Goal: Information Seeking & Learning: Learn about a topic

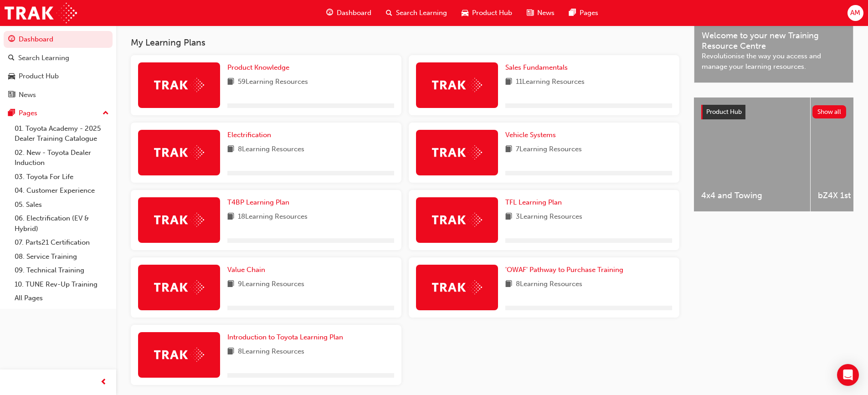
scroll to position [289, 0]
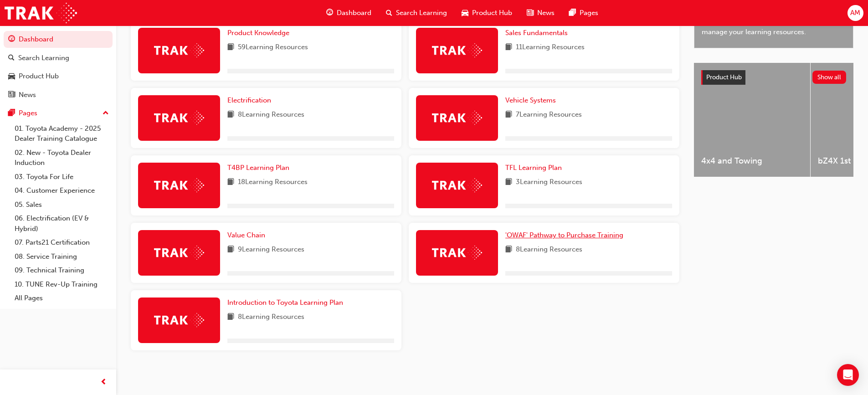
click at [584, 235] on span "'OWAF' Pathway to Purchase Training" at bounding box center [564, 235] width 118 height 8
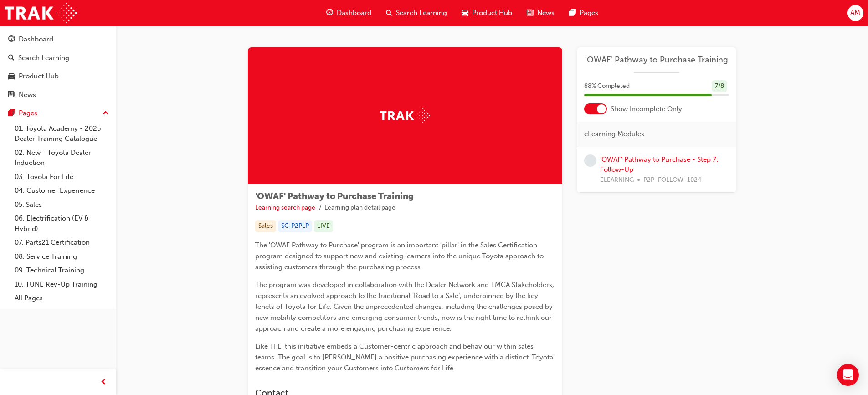
click at [593, 112] on div at bounding box center [595, 108] width 23 height 11
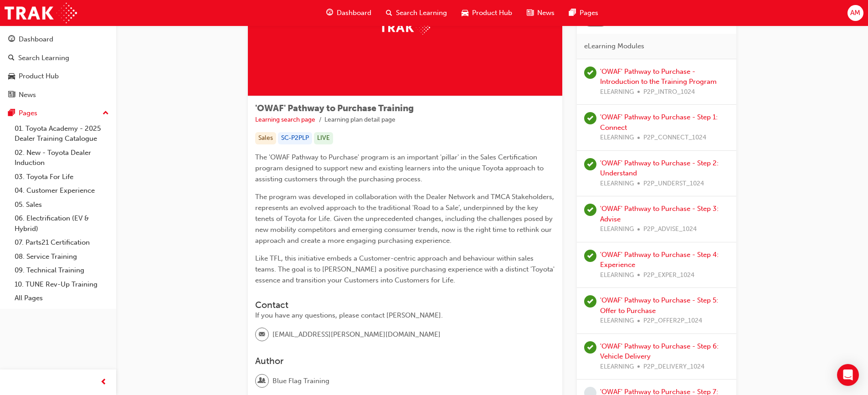
scroll to position [185, 0]
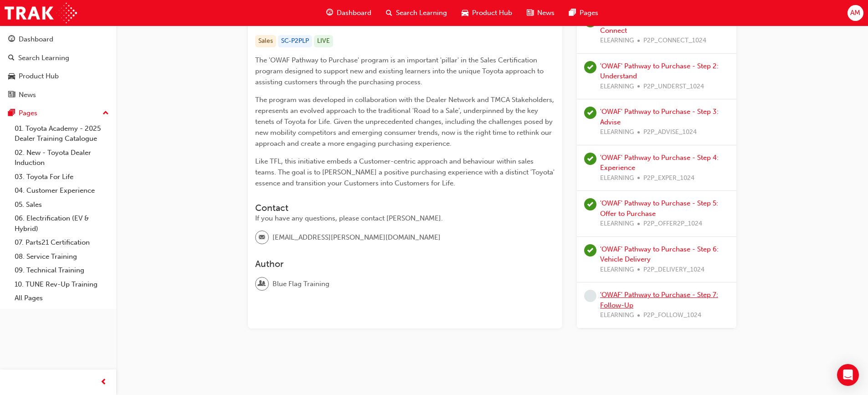
click at [636, 296] on link "'OWAF' Pathway to Purchase - Step 7: Follow-Up" at bounding box center [659, 300] width 118 height 19
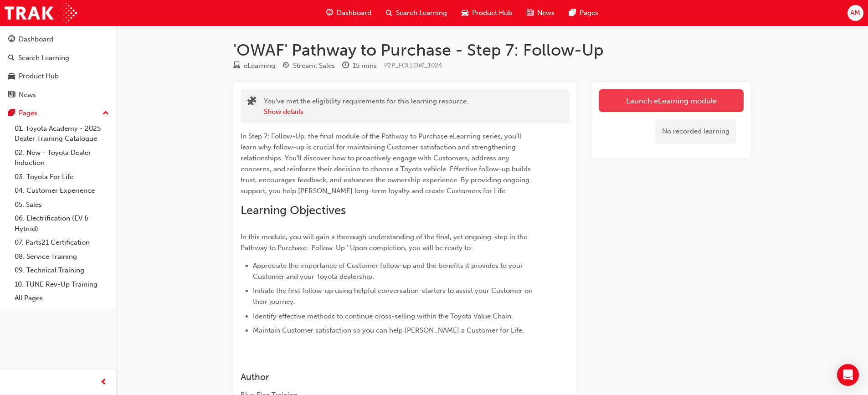
click at [669, 102] on link "Launch eLearning module" at bounding box center [670, 100] width 145 height 23
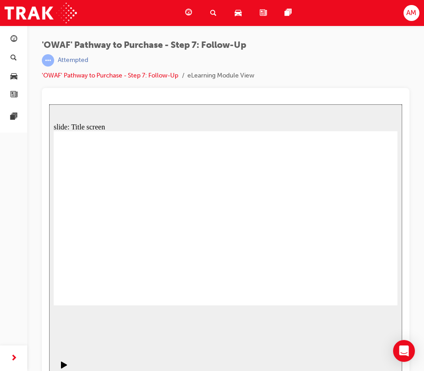
drag, startPoint x: 383, startPoint y: 298, endPoint x: 374, endPoint y: 294, distance: 9.2
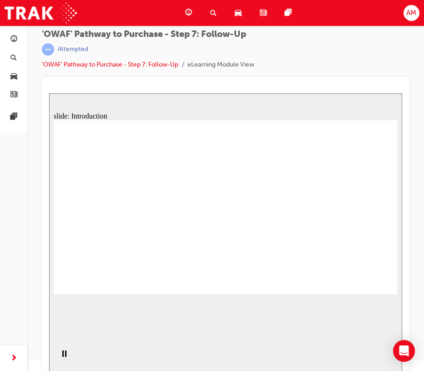
scroll to position [12, 0]
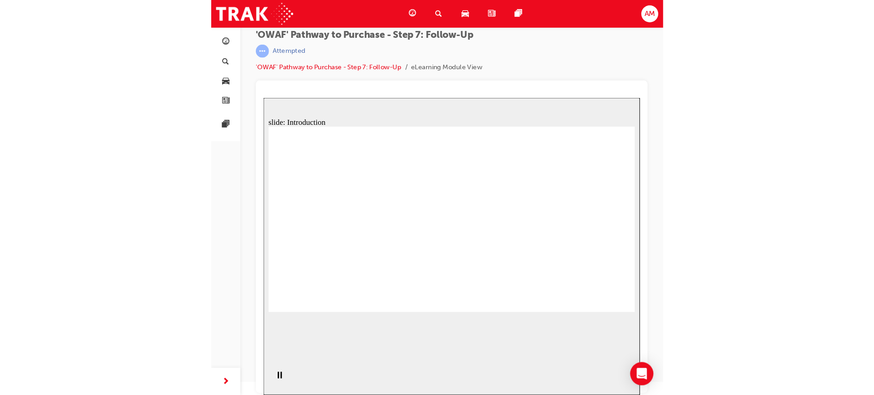
scroll to position [0, 0]
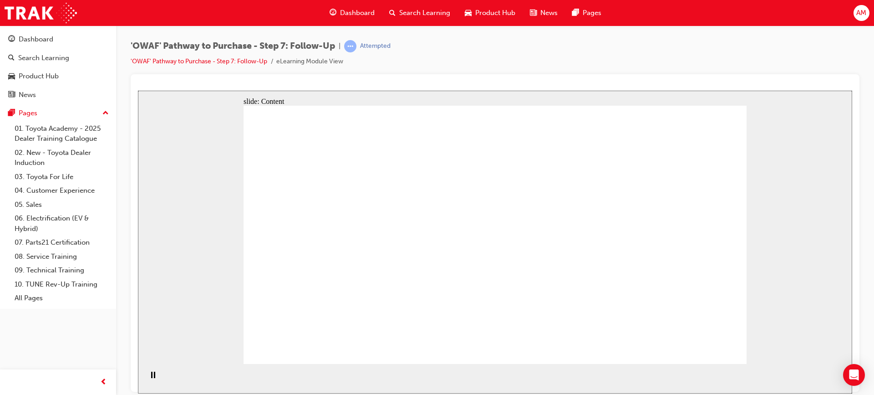
drag, startPoint x: 484, startPoint y: 312, endPoint x: 490, endPoint y: 310, distance: 6.8
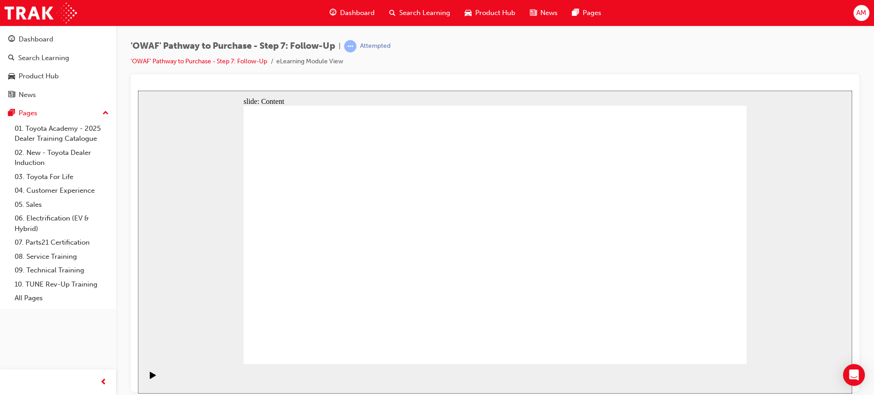
drag, startPoint x: 524, startPoint y: 263, endPoint x: 524, endPoint y: 270, distance: 7.3
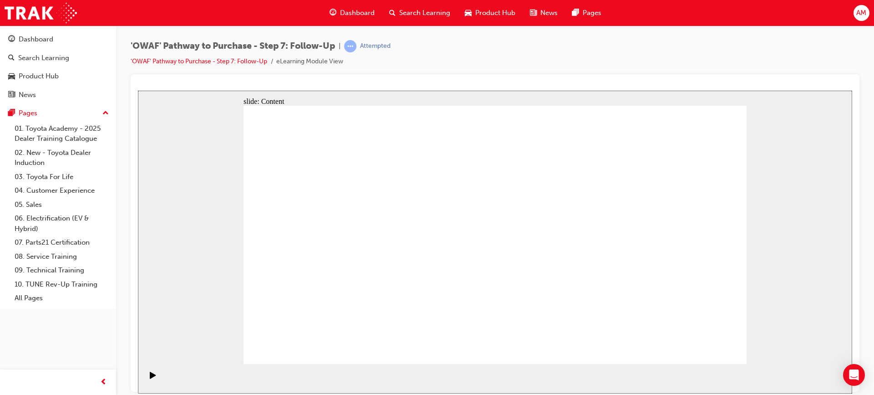
drag, startPoint x: 721, startPoint y: 353, endPoint x: 719, endPoint y: 346, distance: 7.2
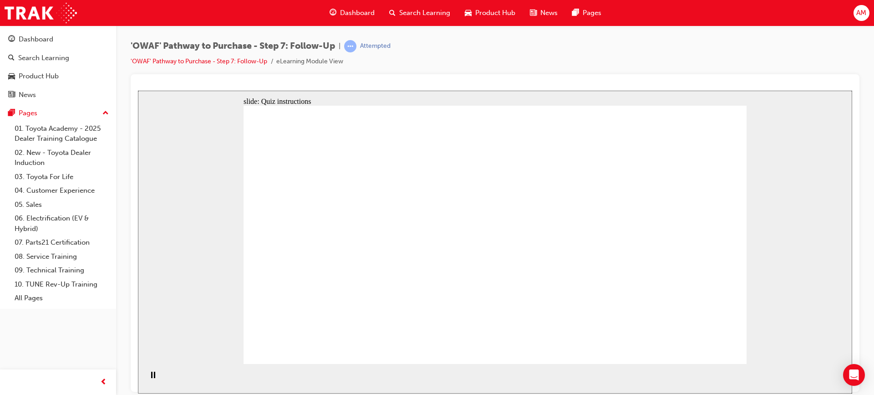
radio input "true"
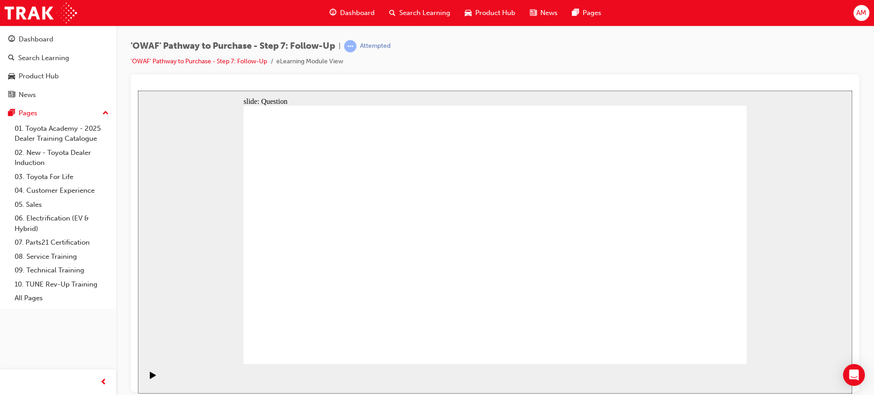
drag, startPoint x: 423, startPoint y: 306, endPoint x: 500, endPoint y: 209, distance: 124.4
drag, startPoint x: 507, startPoint y: 330, endPoint x: 407, endPoint y: 233, distance: 140.1
drag, startPoint x: 587, startPoint y: 304, endPoint x: 430, endPoint y: 262, distance: 162.9
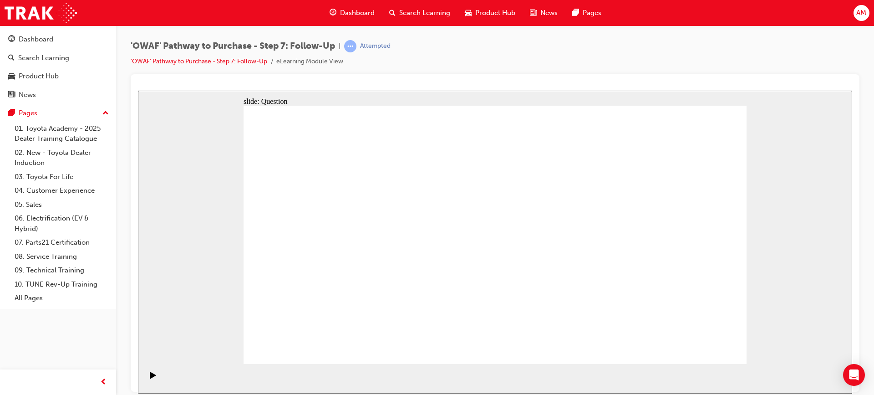
radio input "true"
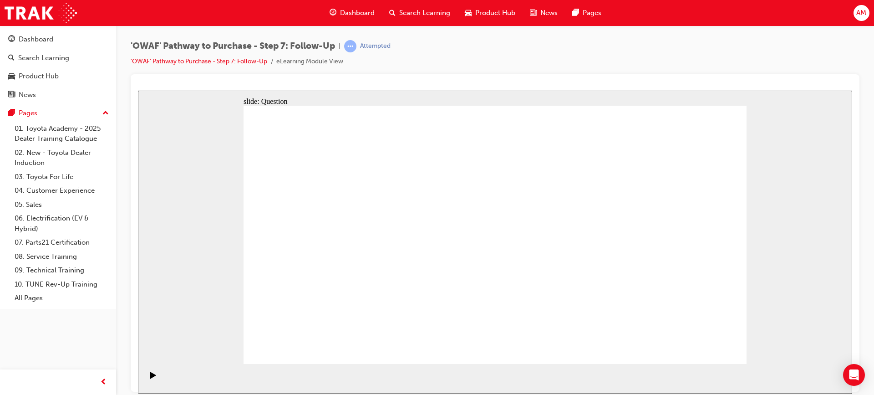
radio input "true"
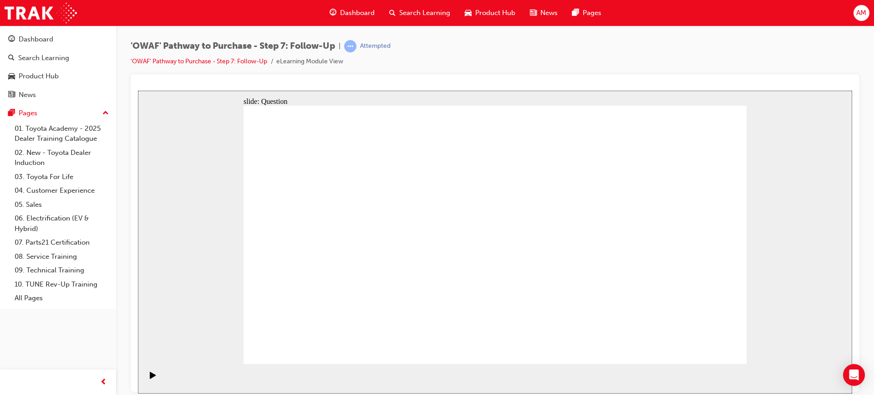
radio input "true"
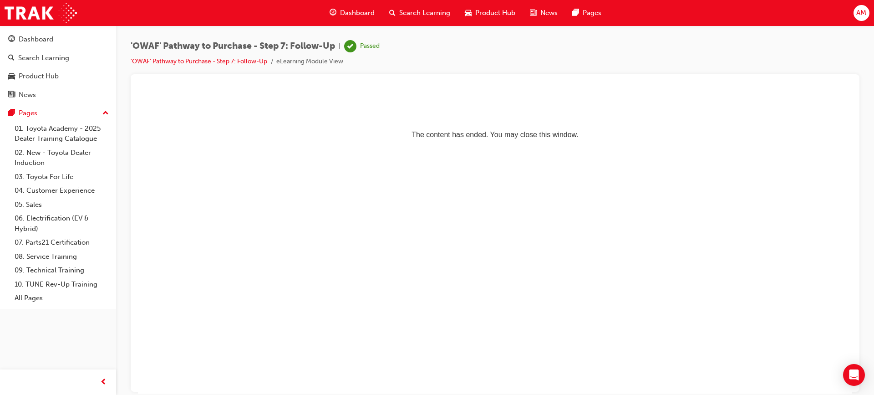
click at [427, 12] on span "Search Learning" at bounding box center [424, 13] width 51 height 10
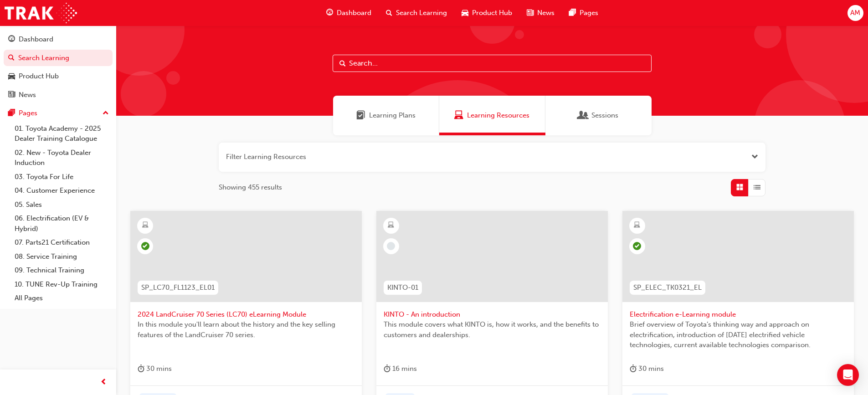
click at [375, 116] on span "Learning Plans" at bounding box center [392, 115] width 46 height 10
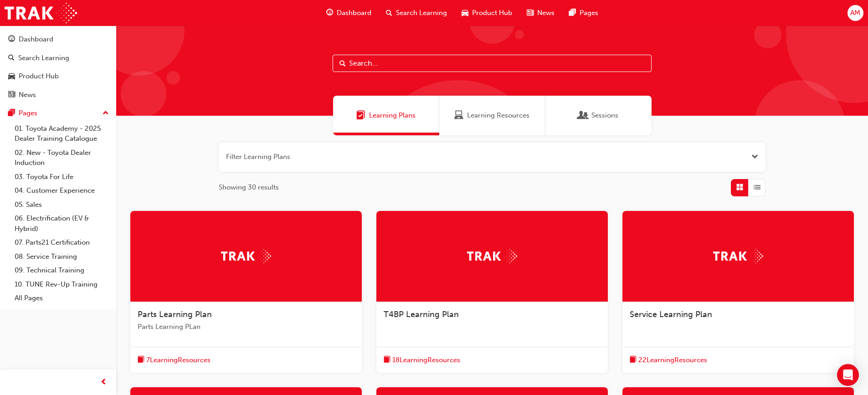
click at [429, 10] on span "Search Learning" at bounding box center [421, 13] width 51 height 10
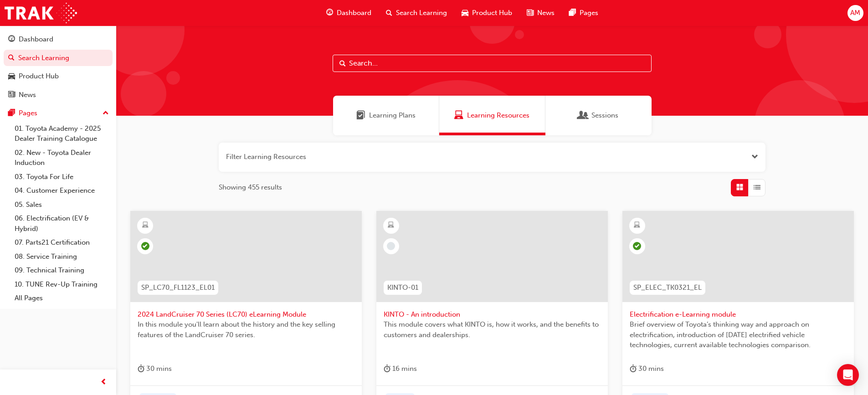
click at [391, 123] on div "Learning Plans" at bounding box center [386, 116] width 106 height 40
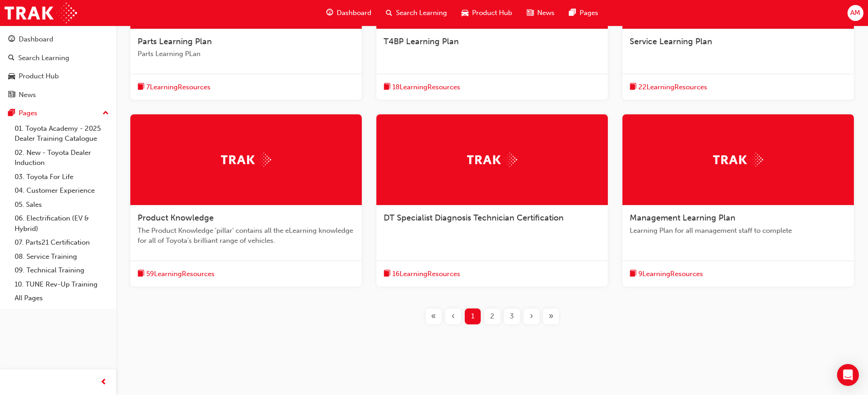
scroll to position [273, 0]
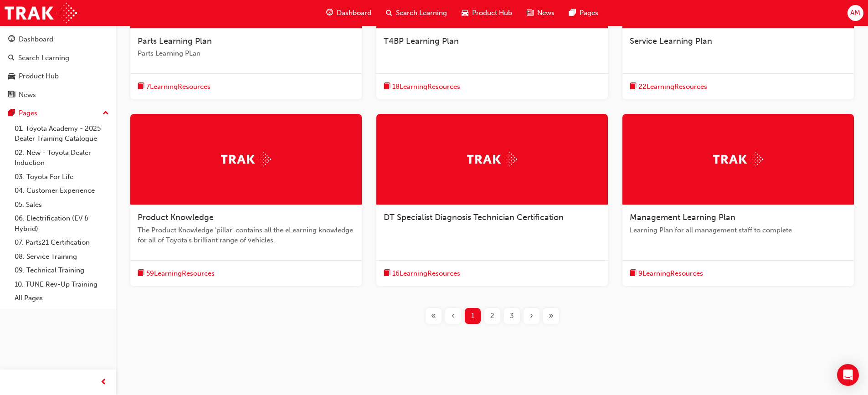
click at [490, 313] on span "2" at bounding box center [492, 316] width 4 height 10
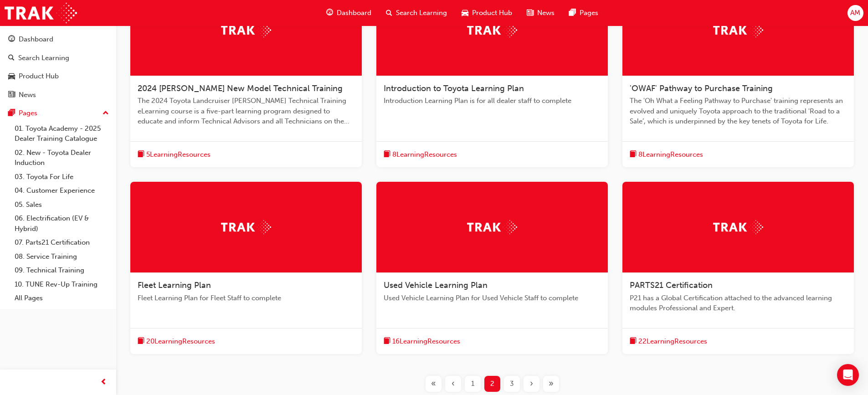
scroll to position [296, 0]
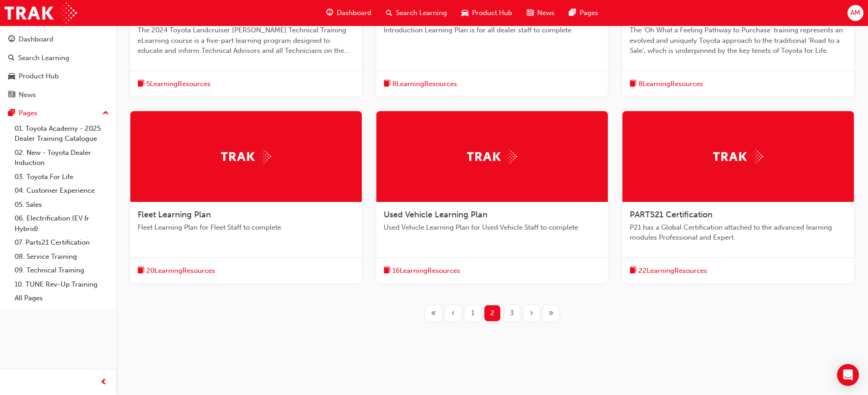
click at [474, 311] on span "1" at bounding box center [472, 313] width 3 height 10
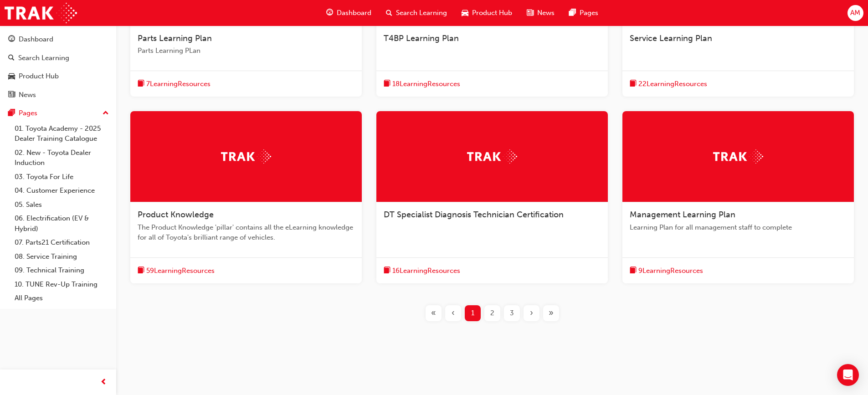
click at [199, 268] on span "59 Learning Resources" at bounding box center [180, 270] width 68 height 10
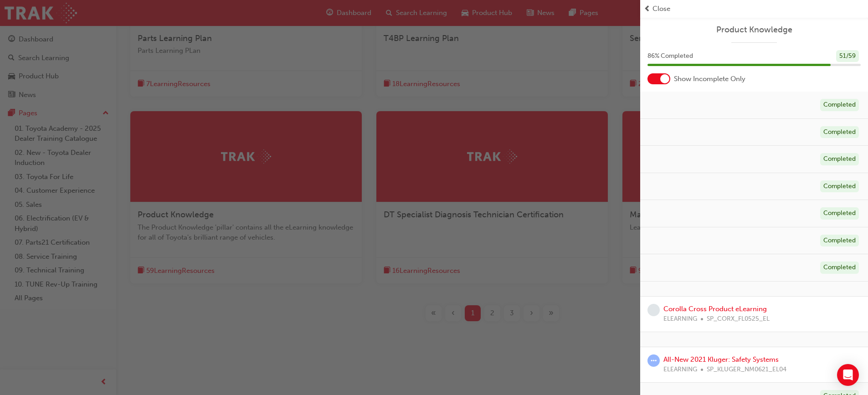
click at [655, 81] on div at bounding box center [658, 78] width 23 height 11
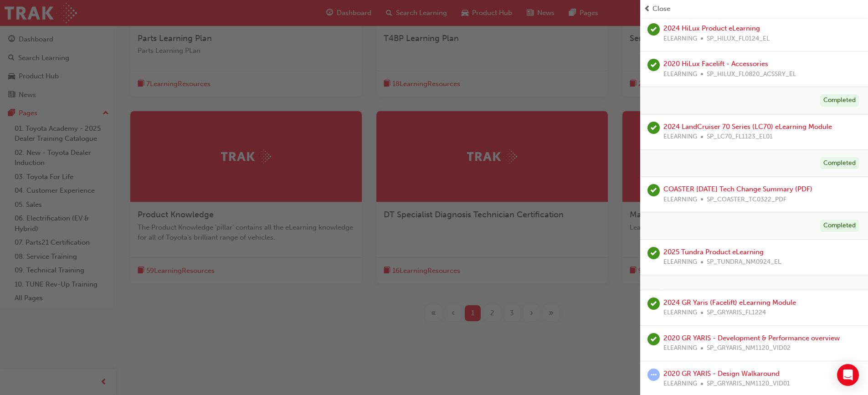
scroll to position [2004, 0]
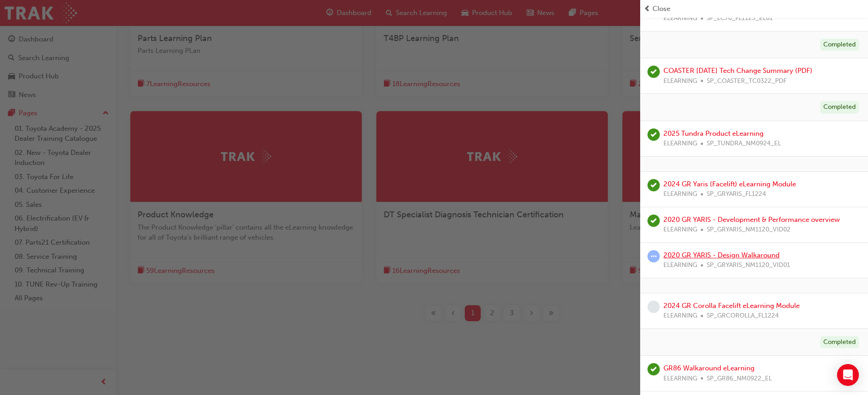
click at [730, 255] on link "2020 GR YARIS - Design Walkaround" at bounding box center [721, 255] width 116 height 8
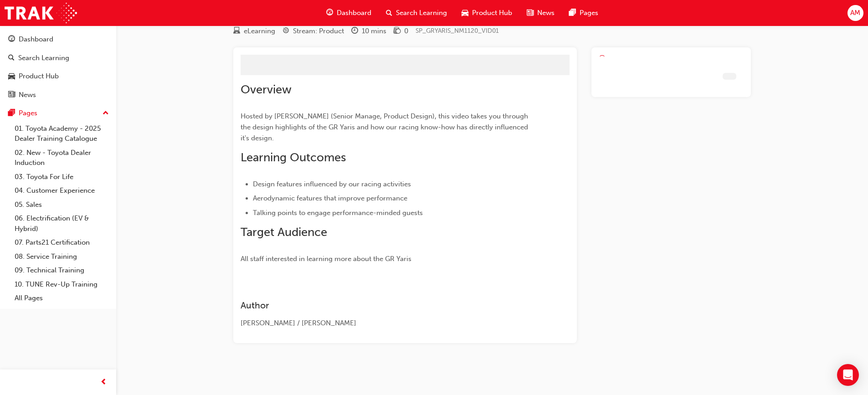
scroll to position [14, 0]
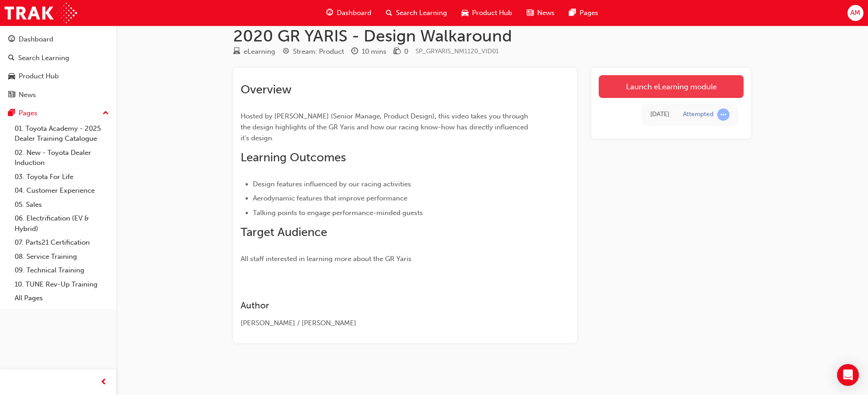
click at [691, 84] on link "Launch eLearning module" at bounding box center [670, 86] width 145 height 23
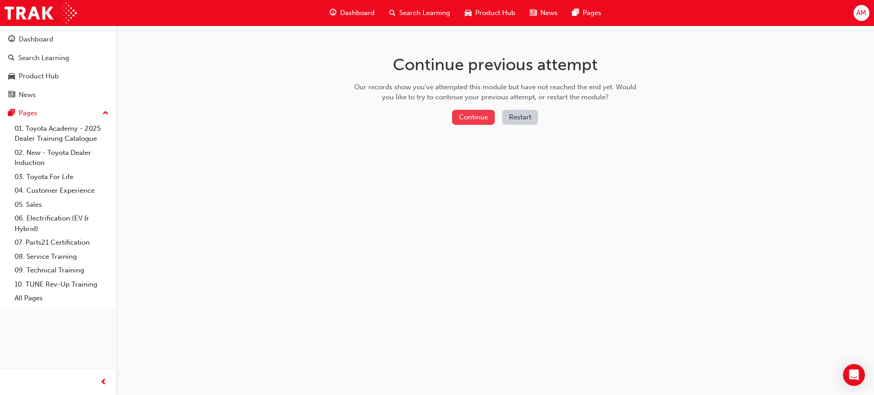
click at [484, 117] on button "Continue" at bounding box center [473, 117] width 43 height 15
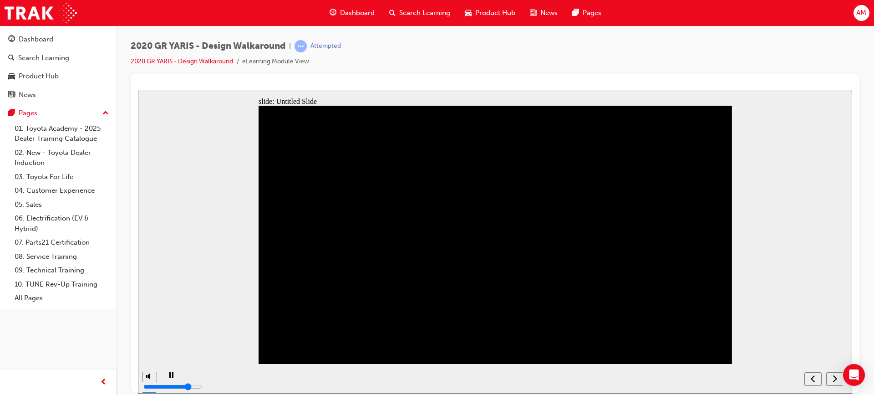
click at [837, 379] on icon "next" at bounding box center [835, 377] width 4 height 7
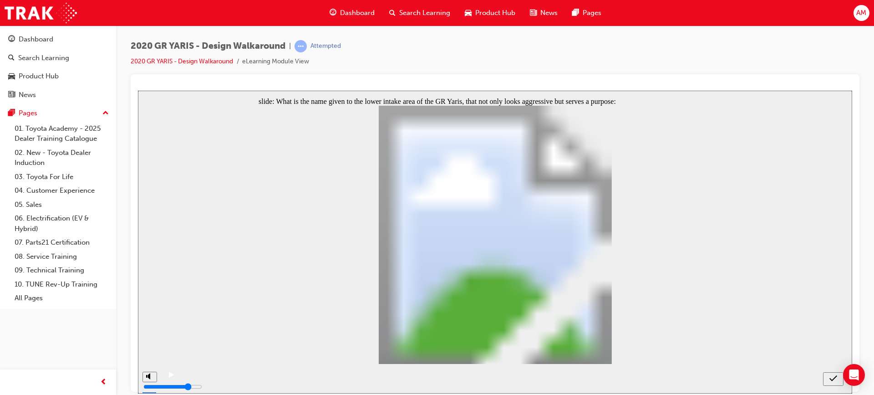
radio input "true"
click at [838, 380] on div "submit" at bounding box center [833, 379] width 13 height 10
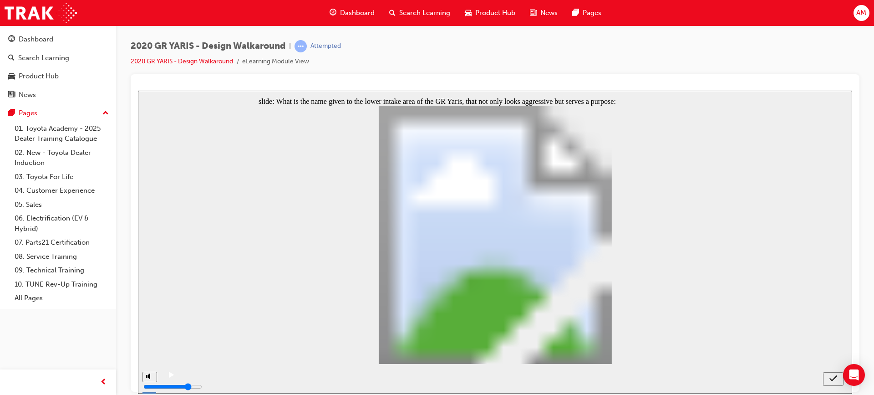
radio input "true"
click at [833, 378] on icon "submit" at bounding box center [834, 378] width 8 height 8
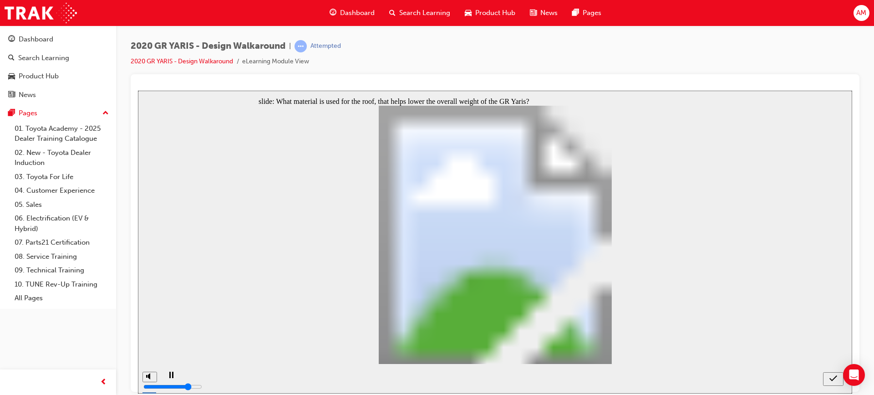
radio input "true"
click at [833, 379] on icon "submit" at bounding box center [834, 378] width 8 height 6
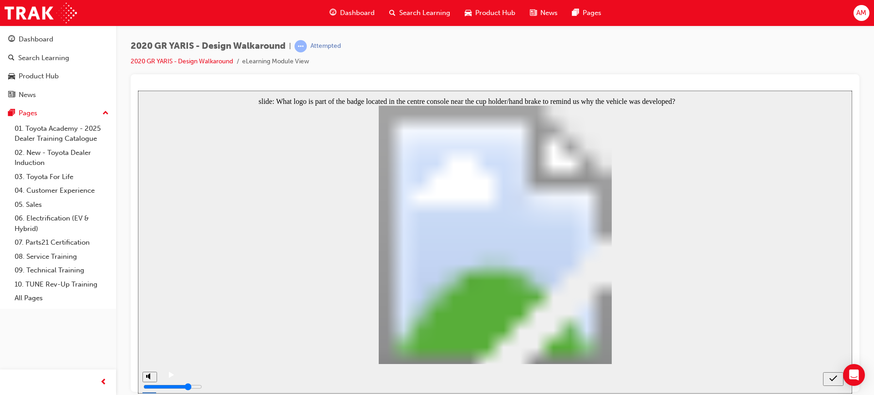
click at [834, 381] on icon "submit" at bounding box center [834, 378] width 8 height 8
radio input "false"
radio input "true"
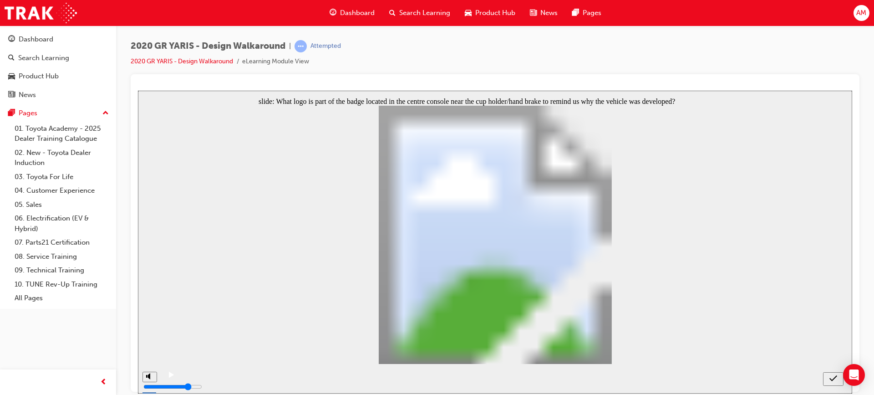
click at [831, 376] on icon "submit" at bounding box center [834, 378] width 8 height 8
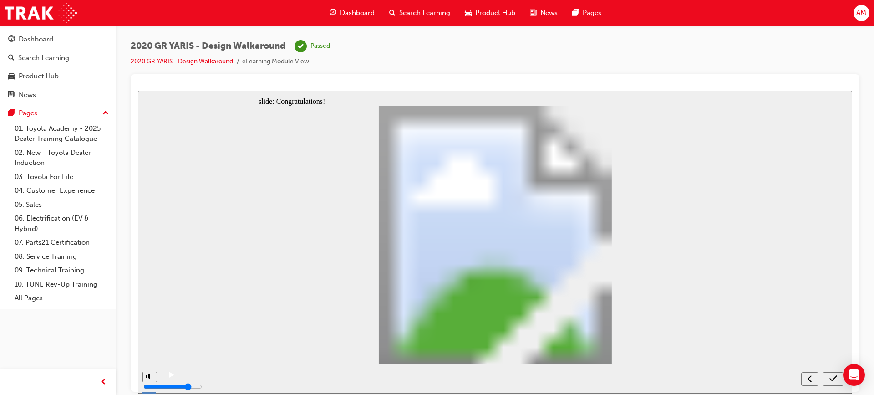
click at [403, 14] on span "Search Learning" at bounding box center [424, 13] width 51 height 10
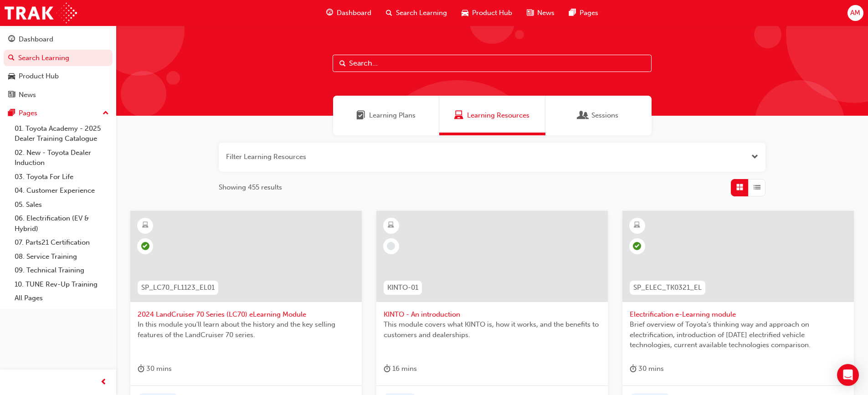
click at [373, 112] on span "Learning Plans" at bounding box center [392, 115] width 46 height 10
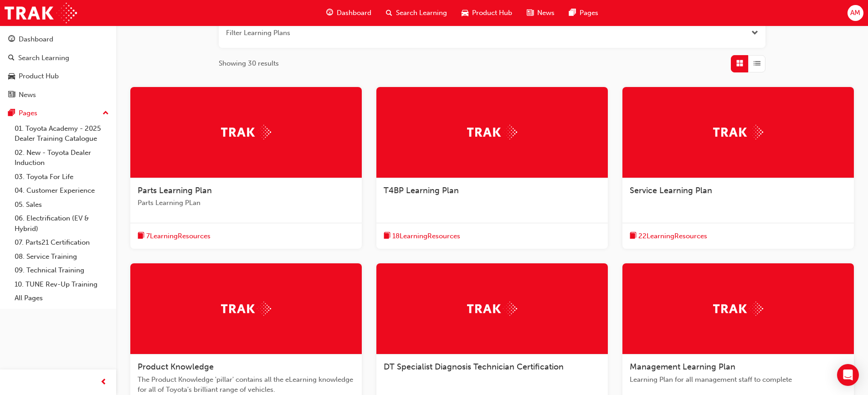
scroll to position [199, 0]
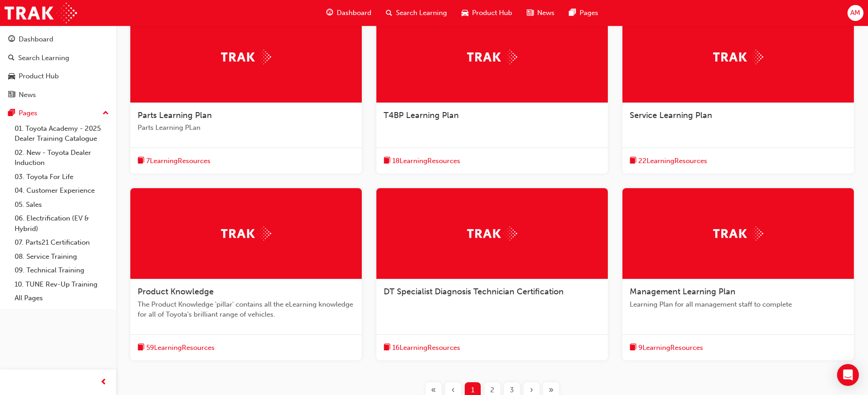
click at [206, 159] on span "7 Learning Resources" at bounding box center [178, 161] width 64 height 10
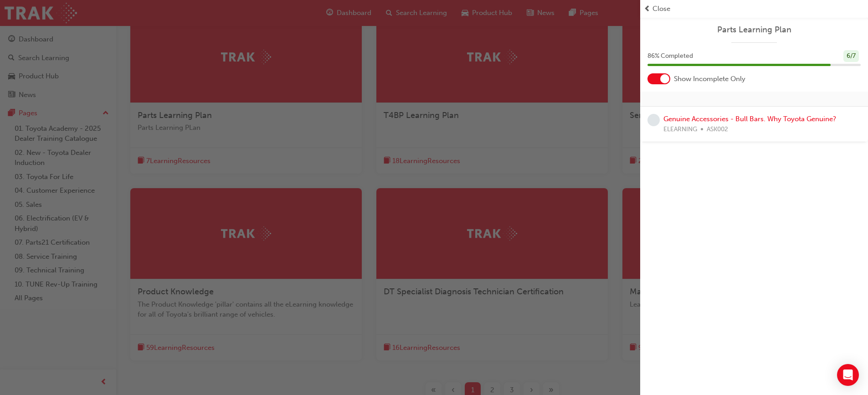
click at [653, 80] on div at bounding box center [658, 78] width 23 height 11
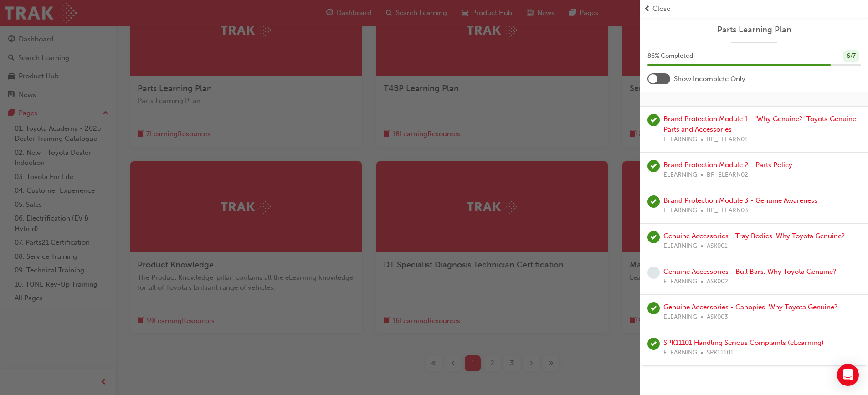
scroll to position [276, 0]
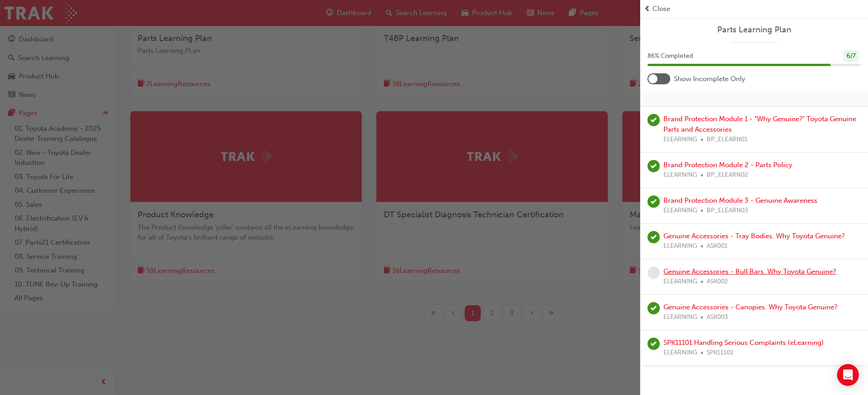
click at [680, 274] on link "Genuine Accessories - Bull Bars. Why Toyota Genuine?" at bounding box center [749, 271] width 173 height 8
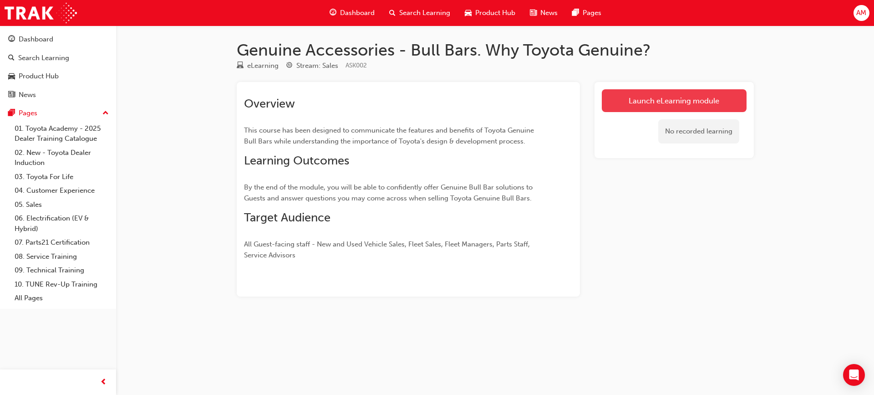
click at [707, 102] on link "Launch eLearning module" at bounding box center [674, 100] width 145 height 23
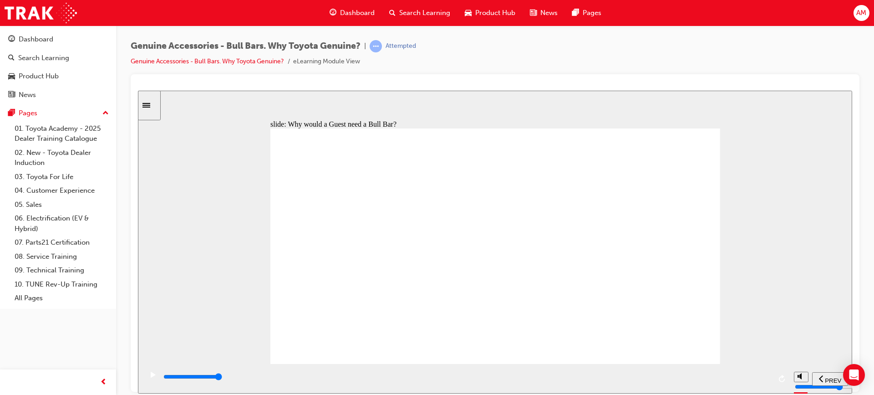
type input "39900"
type input "10"
type input "40100"
type input "10"
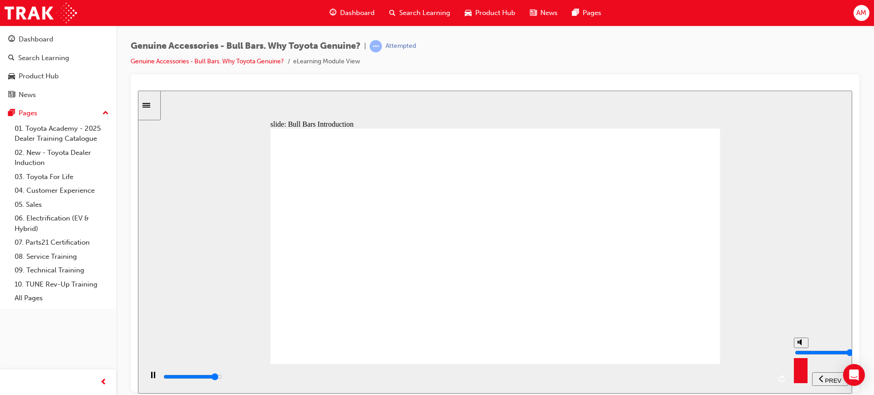
click at [801, 348] on input "volume" at bounding box center [824, 351] width 59 height 7
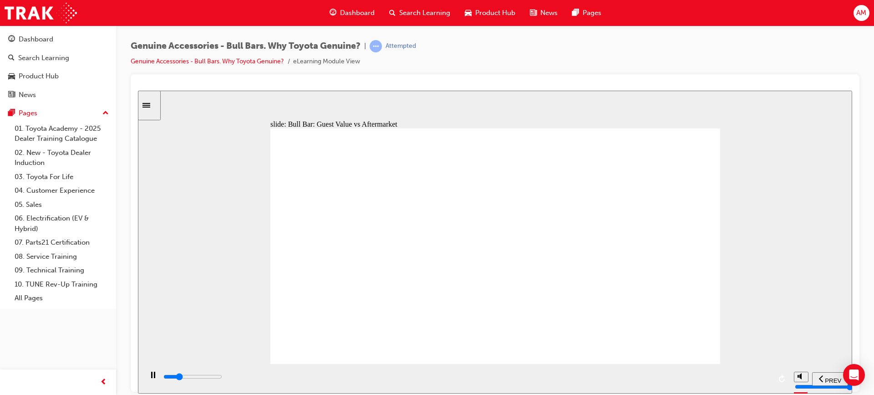
drag, startPoint x: 473, startPoint y: 260, endPoint x: 531, endPoint y: 261, distance: 58.3
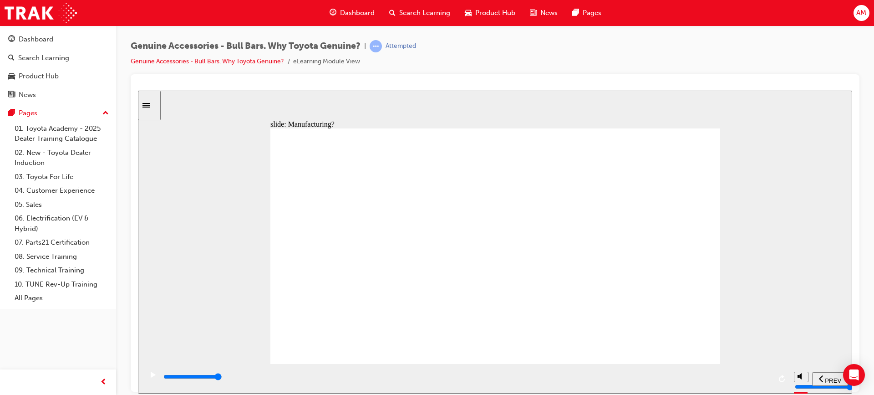
drag, startPoint x: 614, startPoint y: 258, endPoint x: 512, endPoint y: 291, distance: 107.3
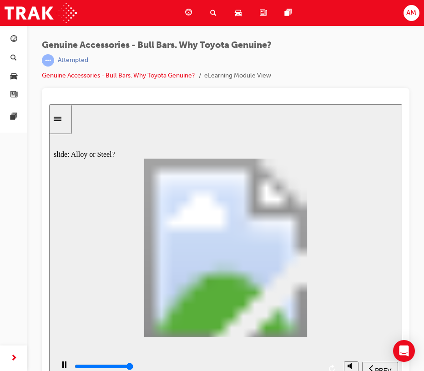
type input "16500"
click at [409, 13] on span "AM" at bounding box center [412, 13] width 10 height 10
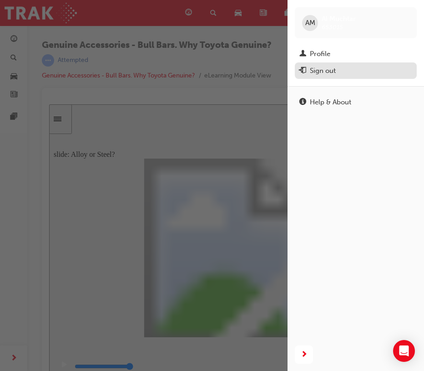
click at [333, 72] on div "Sign out" at bounding box center [323, 71] width 26 height 10
